Goal: Entertainment & Leisure: Consume media (video, audio)

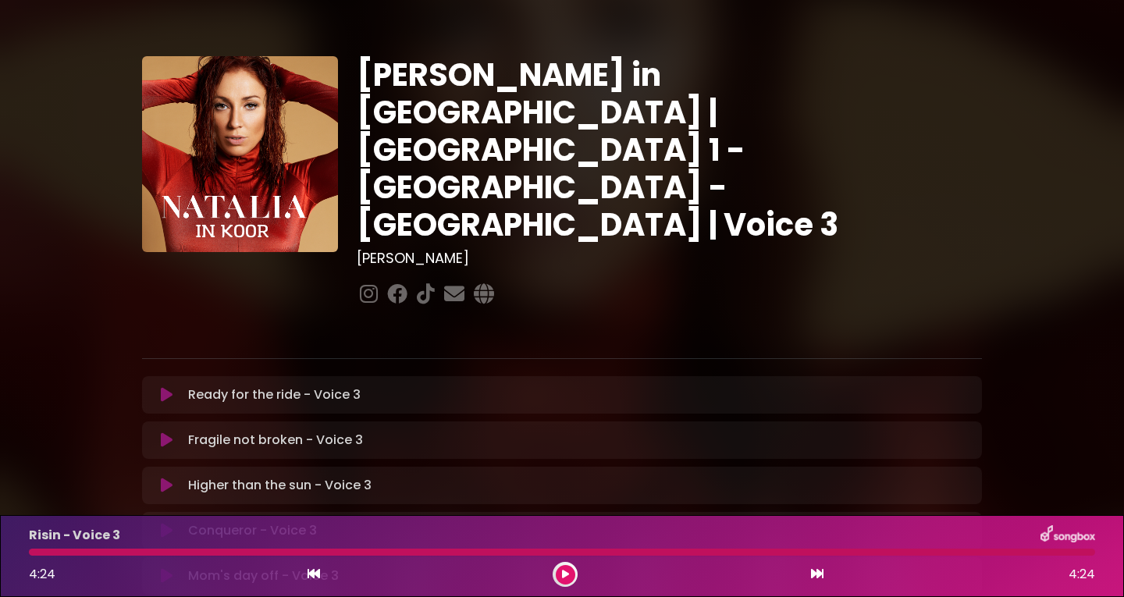
scroll to position [439, 0]
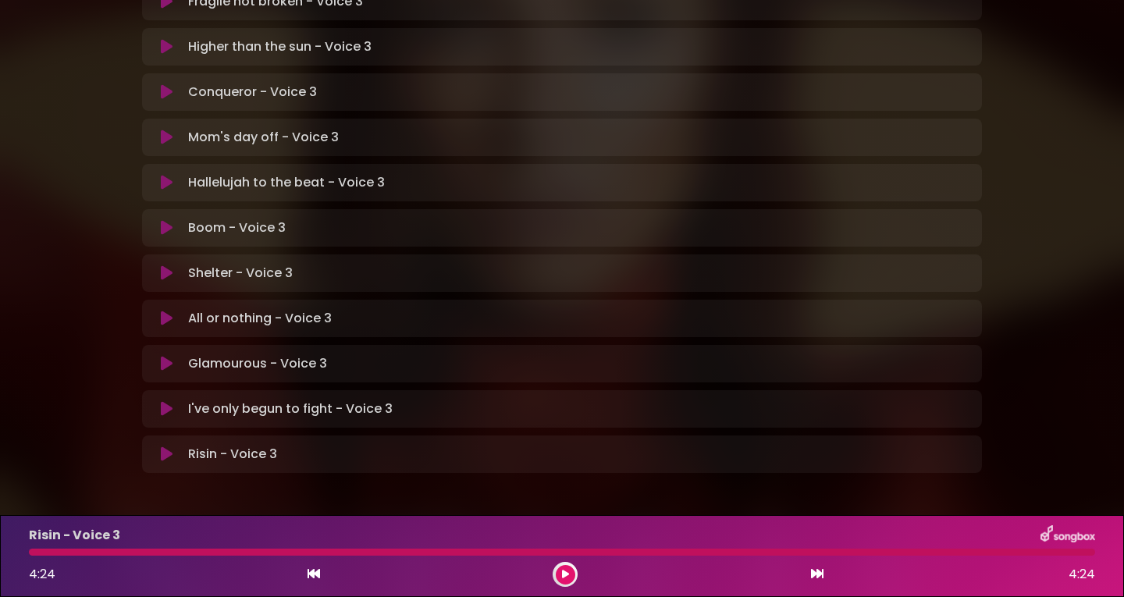
click at [166, 401] on icon at bounding box center [167, 409] width 12 height 16
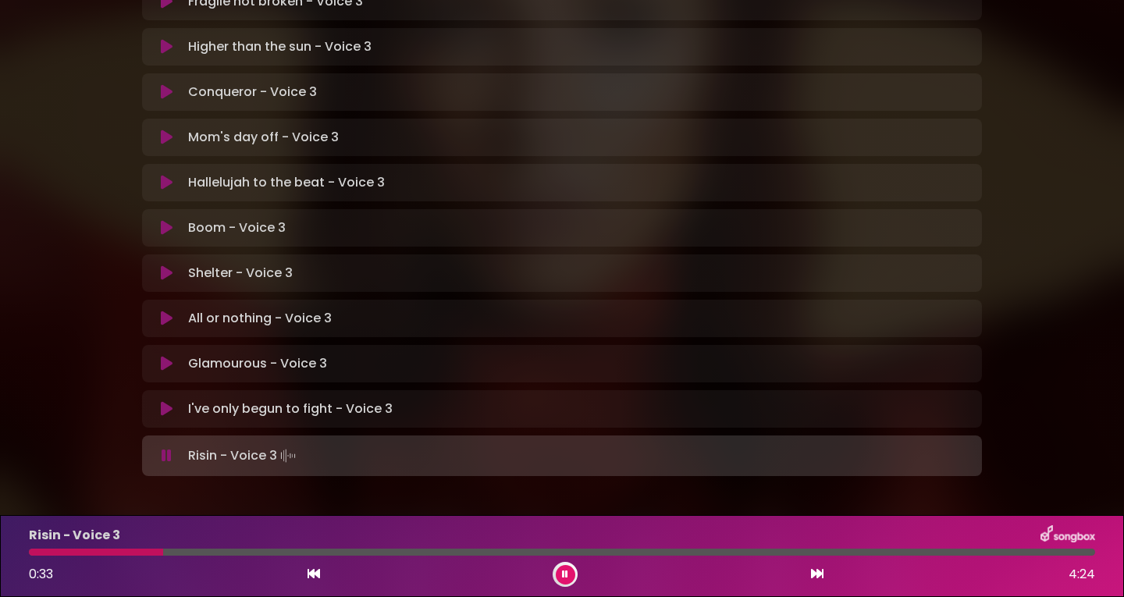
click at [564, 578] on icon at bounding box center [565, 574] width 6 height 9
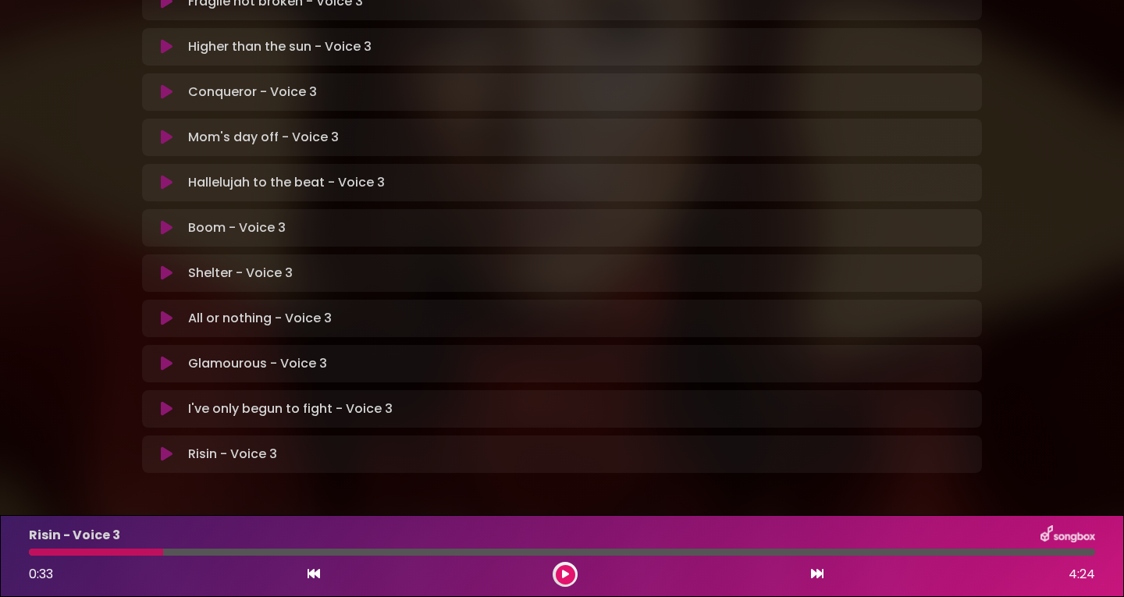
click at [564, 578] on icon at bounding box center [565, 574] width 7 height 9
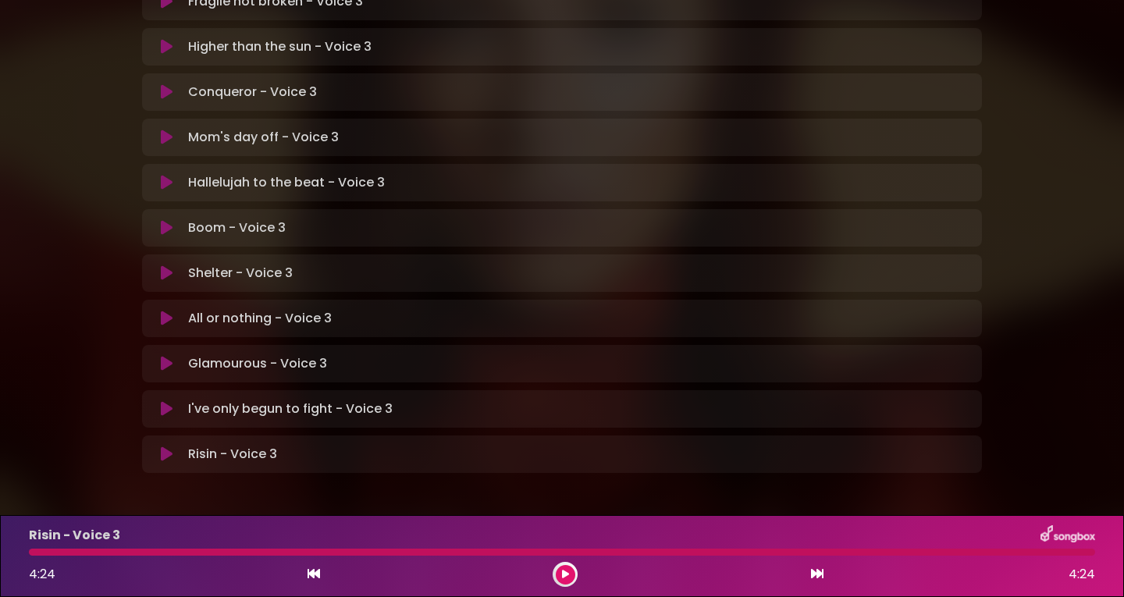
click at [162, 311] on icon at bounding box center [167, 319] width 12 height 16
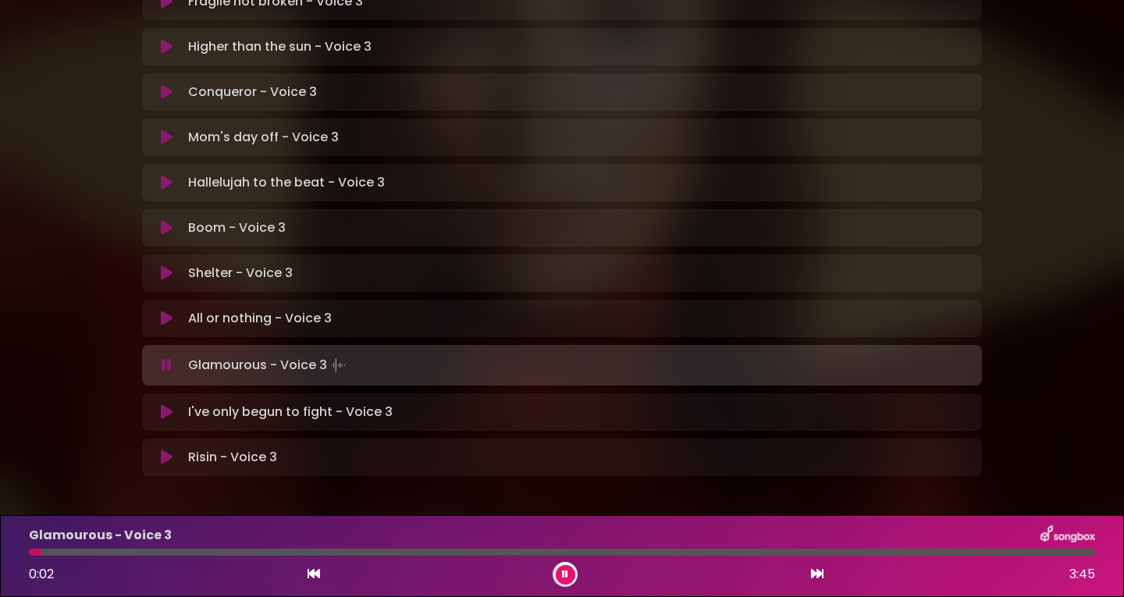
click at [560, 564] on div at bounding box center [565, 574] width 25 height 25
click at [560, 573] on button at bounding box center [566, 575] width 20 height 20
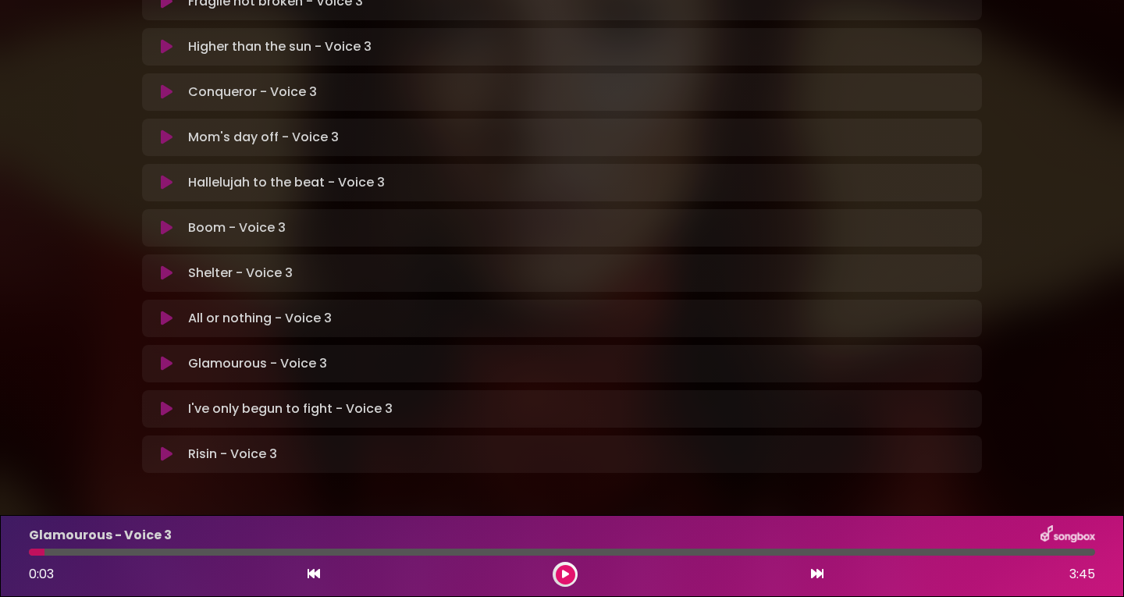
click at [165, 356] on icon at bounding box center [167, 364] width 12 height 16
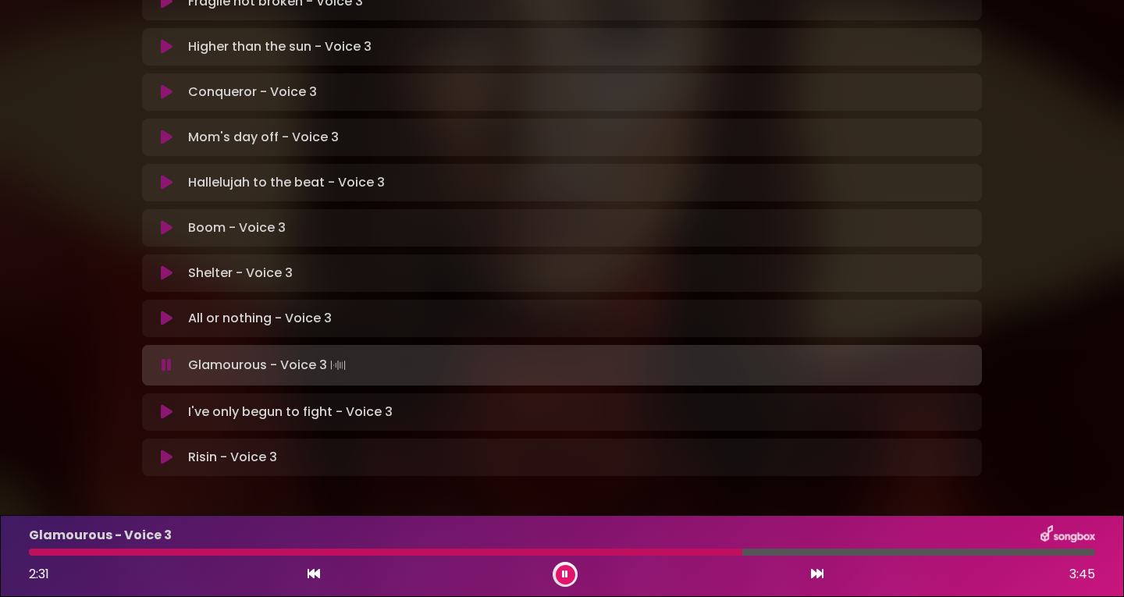
click at [638, 547] on div "Glamourous - Voice 3 2:31 3:45" at bounding box center [562, 556] width 1085 height 62
click at [637, 550] on div at bounding box center [389, 552] width 720 height 7
click at [637, 550] on div at bounding box center [341, 552] width 625 height 7
click at [631, 550] on div at bounding box center [349, 552] width 640 height 7
click at [631, 550] on div at bounding box center [373, 552] width 688 height 7
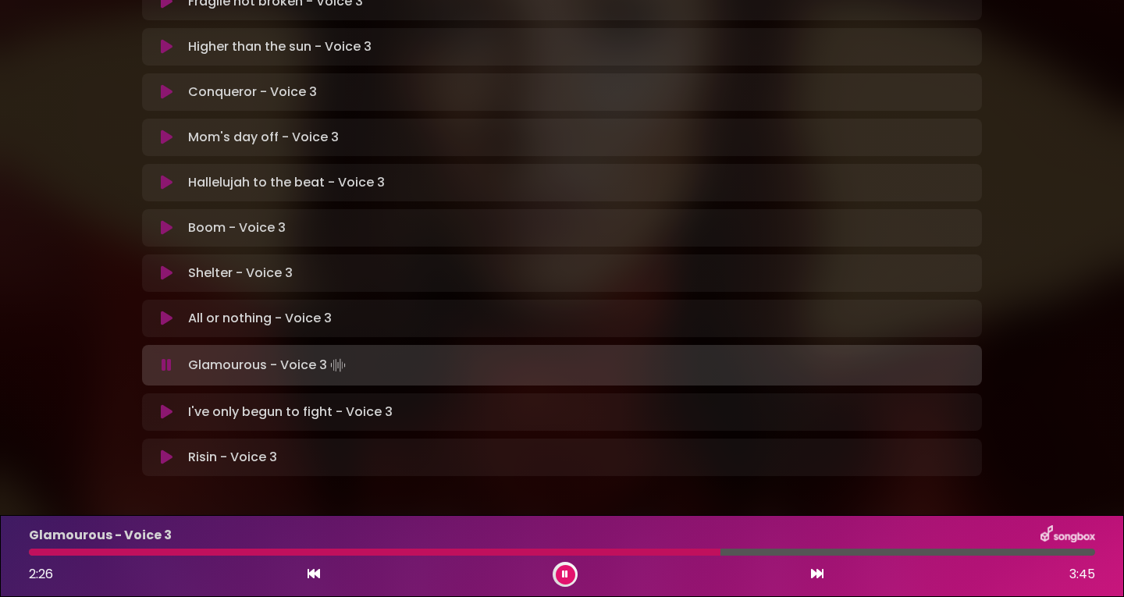
click at [631, 550] on div at bounding box center [375, 552] width 692 height 7
